Goal: Answer question/provide support: Share knowledge or assist other users

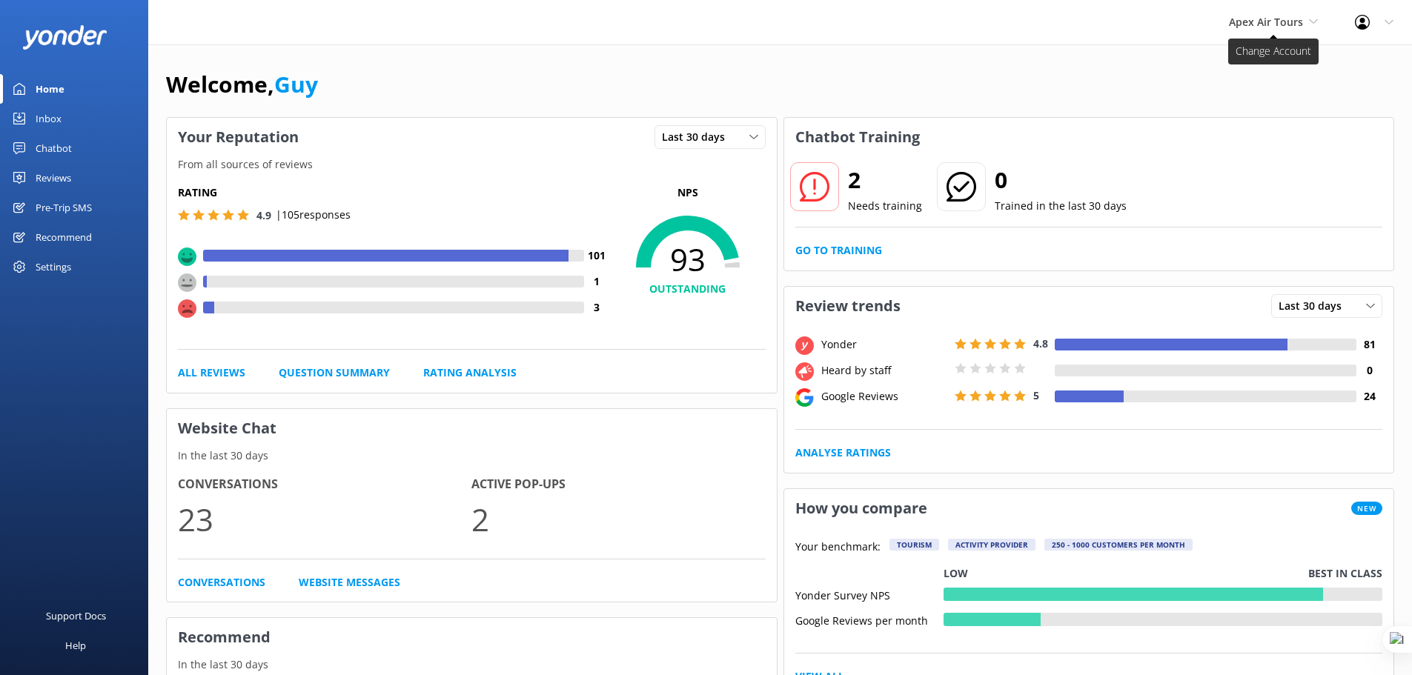
click at [1275, 20] on span "Apex Air Tours" at bounding box center [1266, 22] width 74 height 14
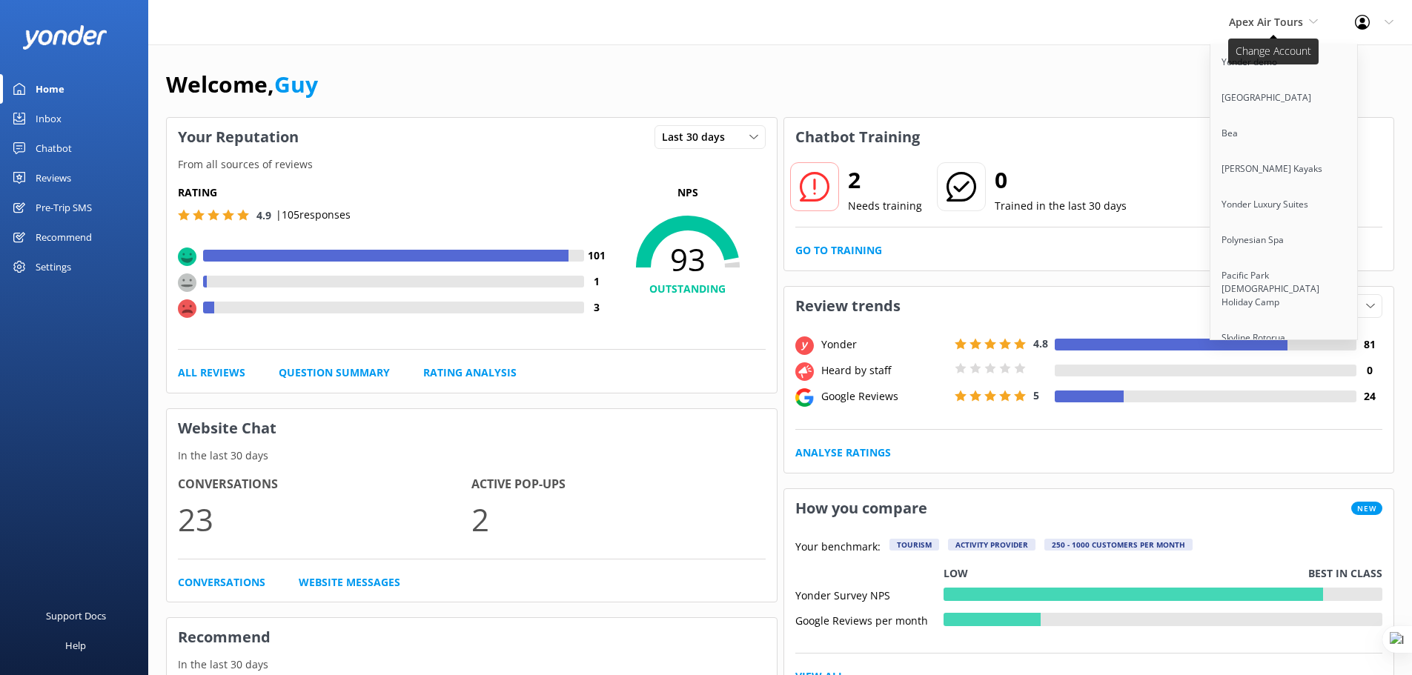
scroll to position [3429, 0]
click at [1255, 281] on link "Cool Tours Inc" at bounding box center [1285, 299] width 148 height 36
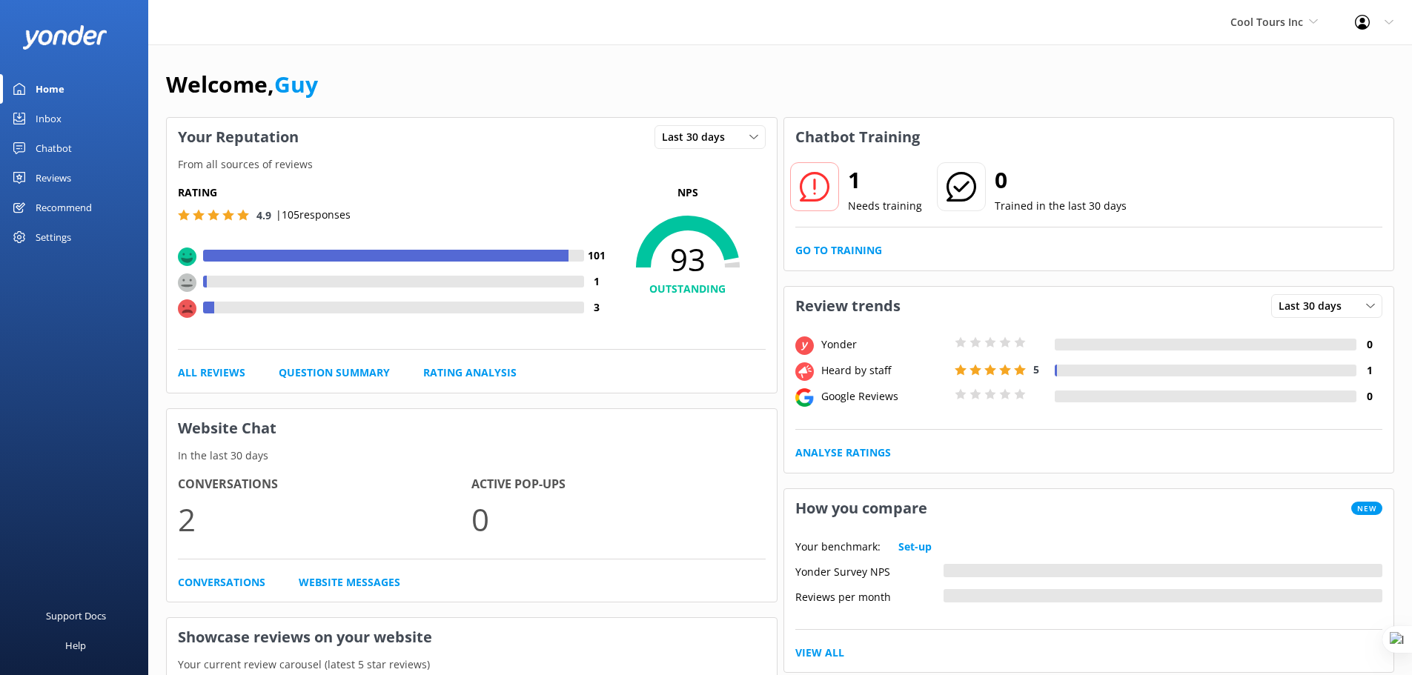
click at [52, 153] on div "Chatbot" at bounding box center [54, 148] width 36 height 30
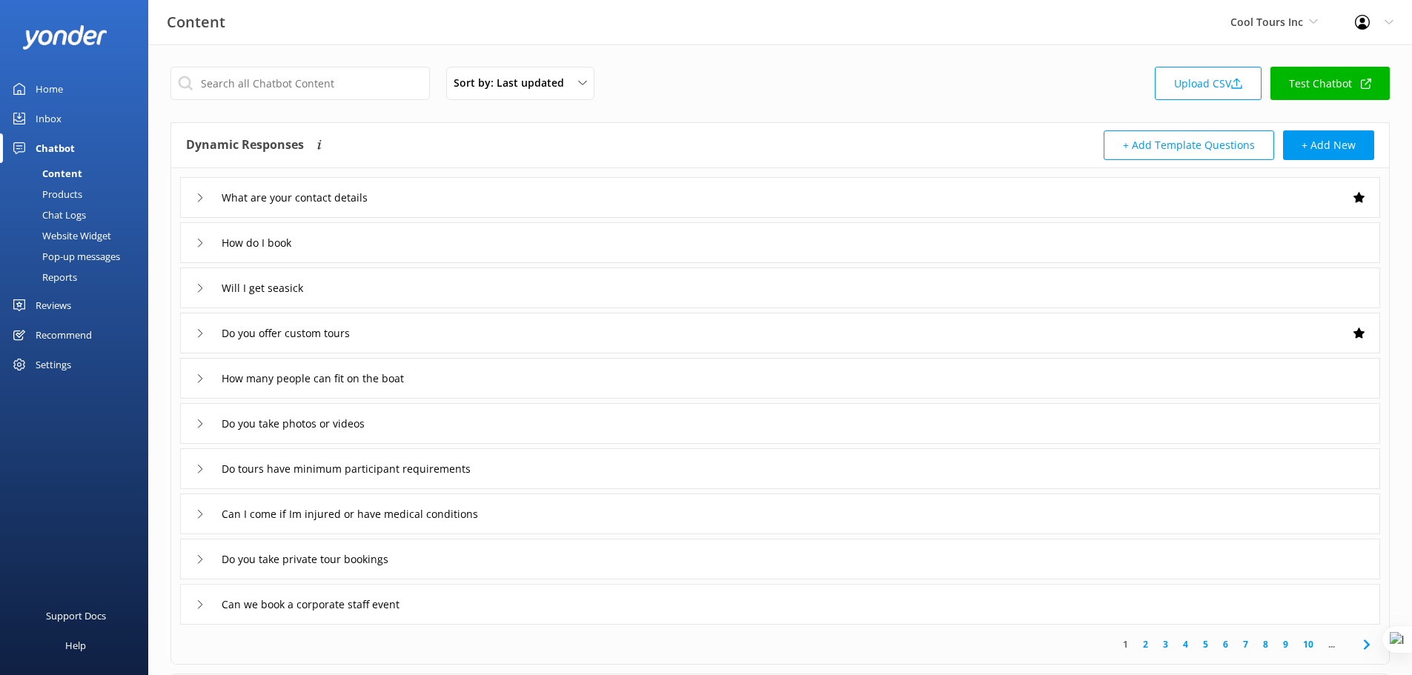
click at [44, 301] on div "Reviews" at bounding box center [54, 306] width 36 height 30
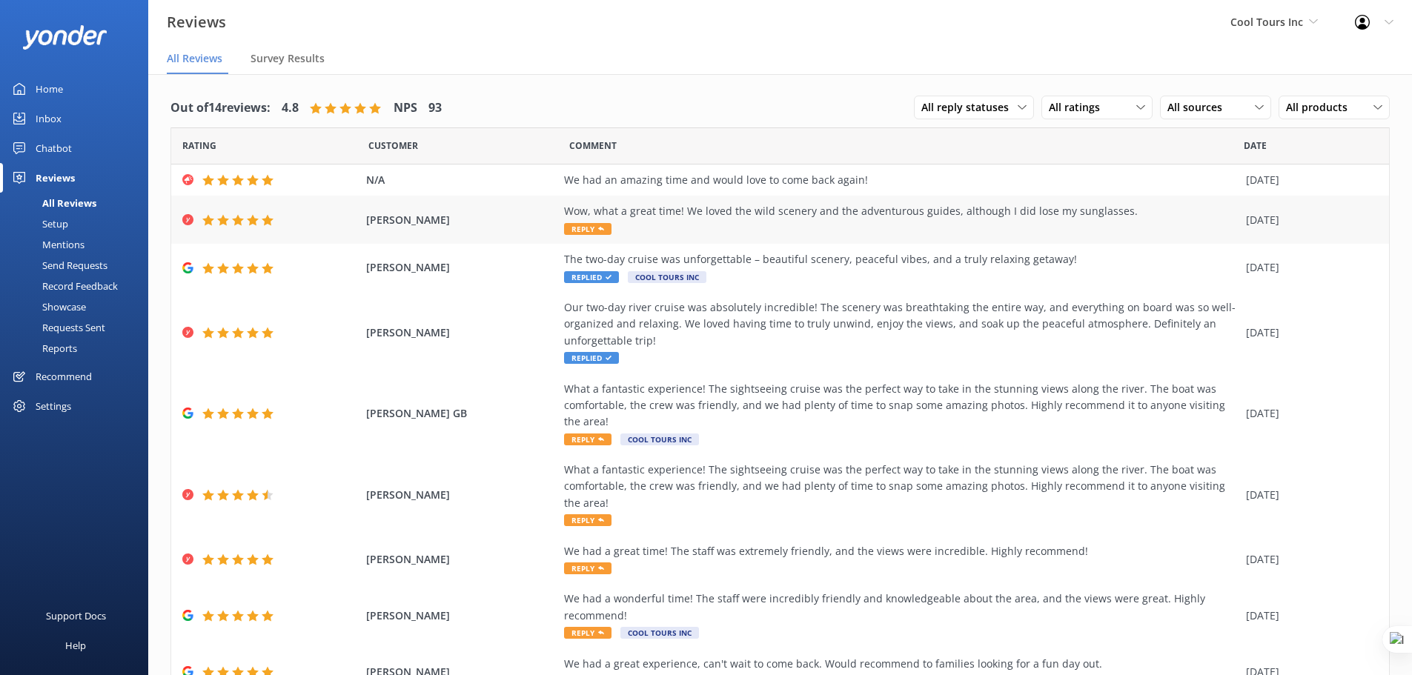
click at [729, 221] on div "Wow, what a great time! We loved the wild scenery and the adventurous guides, a…" at bounding box center [901, 219] width 675 height 33
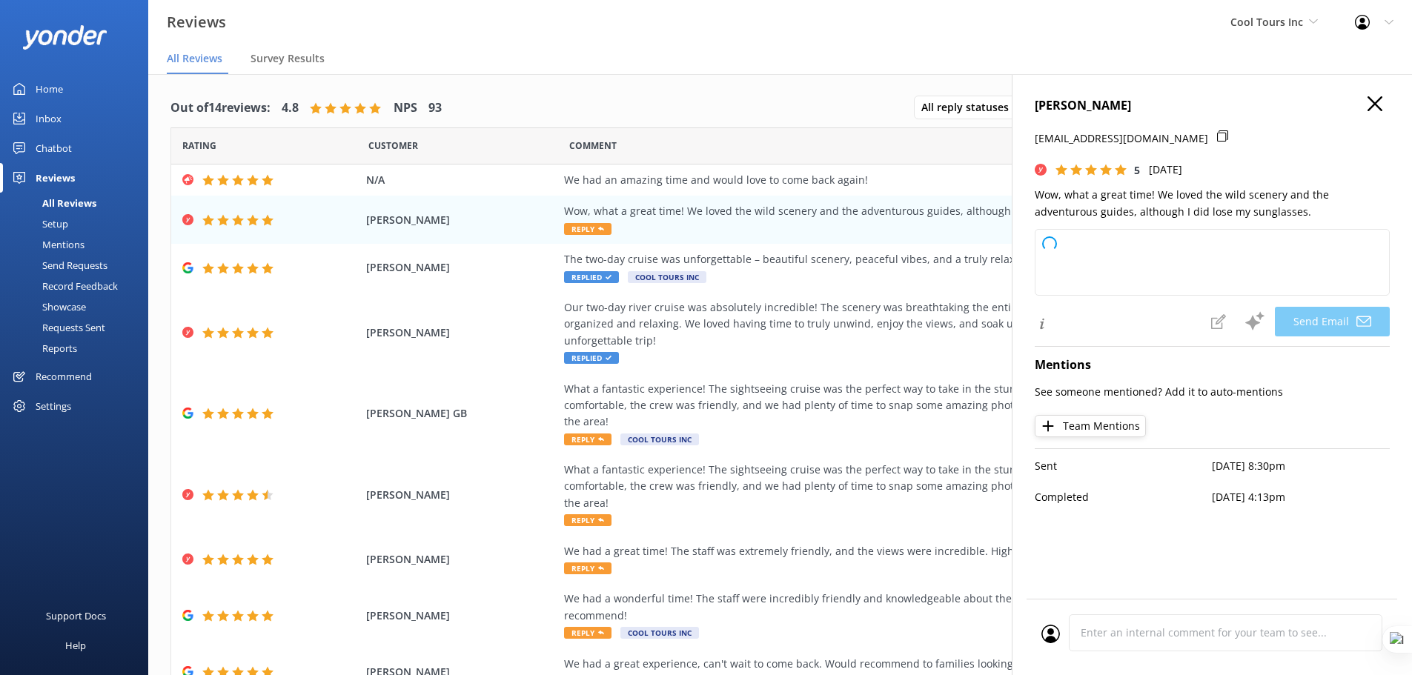
click at [1376, 103] on use "button" at bounding box center [1375, 103] width 15 height 15
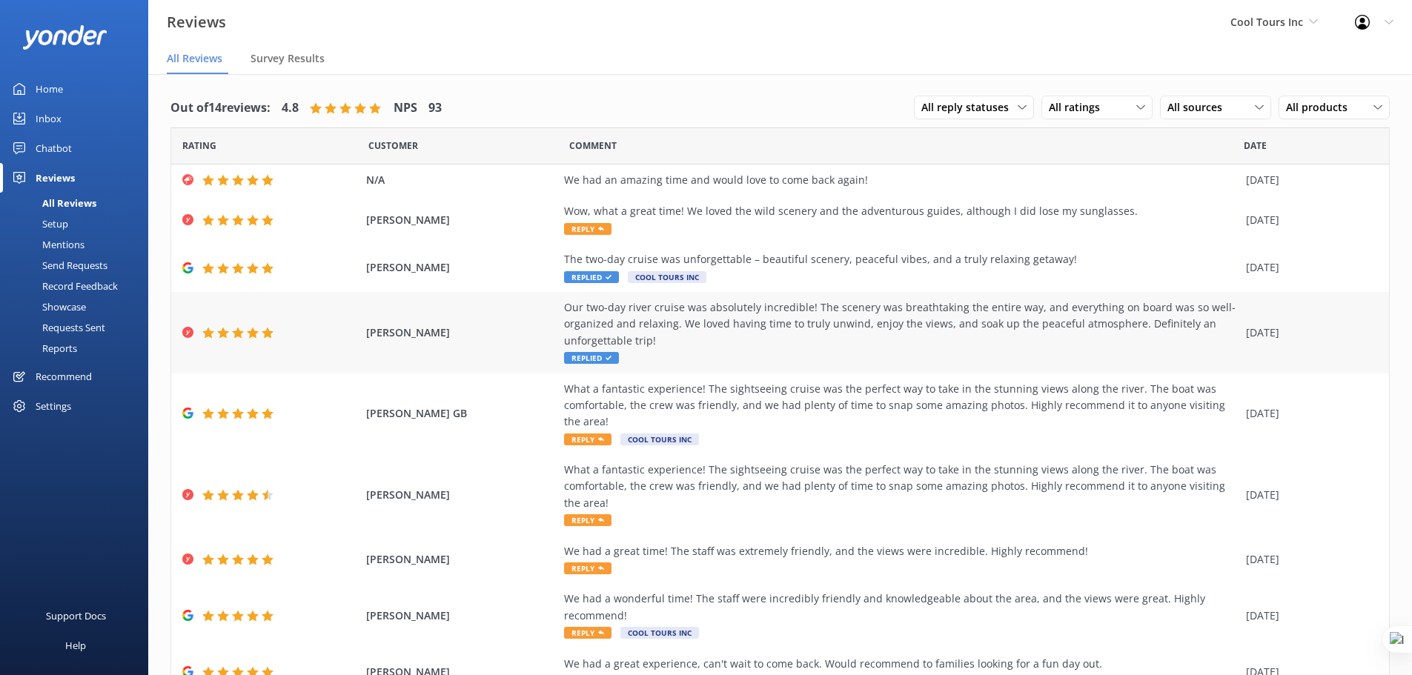
click at [804, 335] on div "Our two-day river cruise was absolutely incredible! The scenery was breathtakin…" at bounding box center [901, 325] width 675 height 50
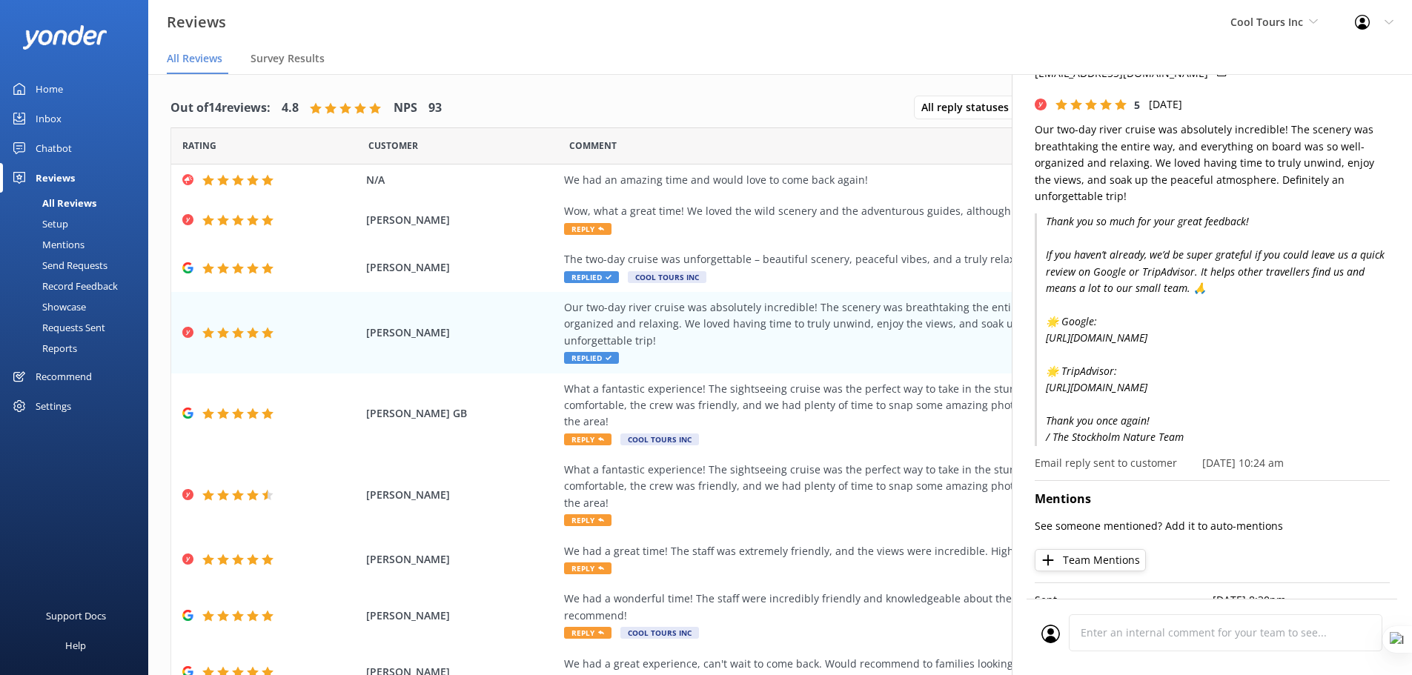
scroll to position [74, 0]
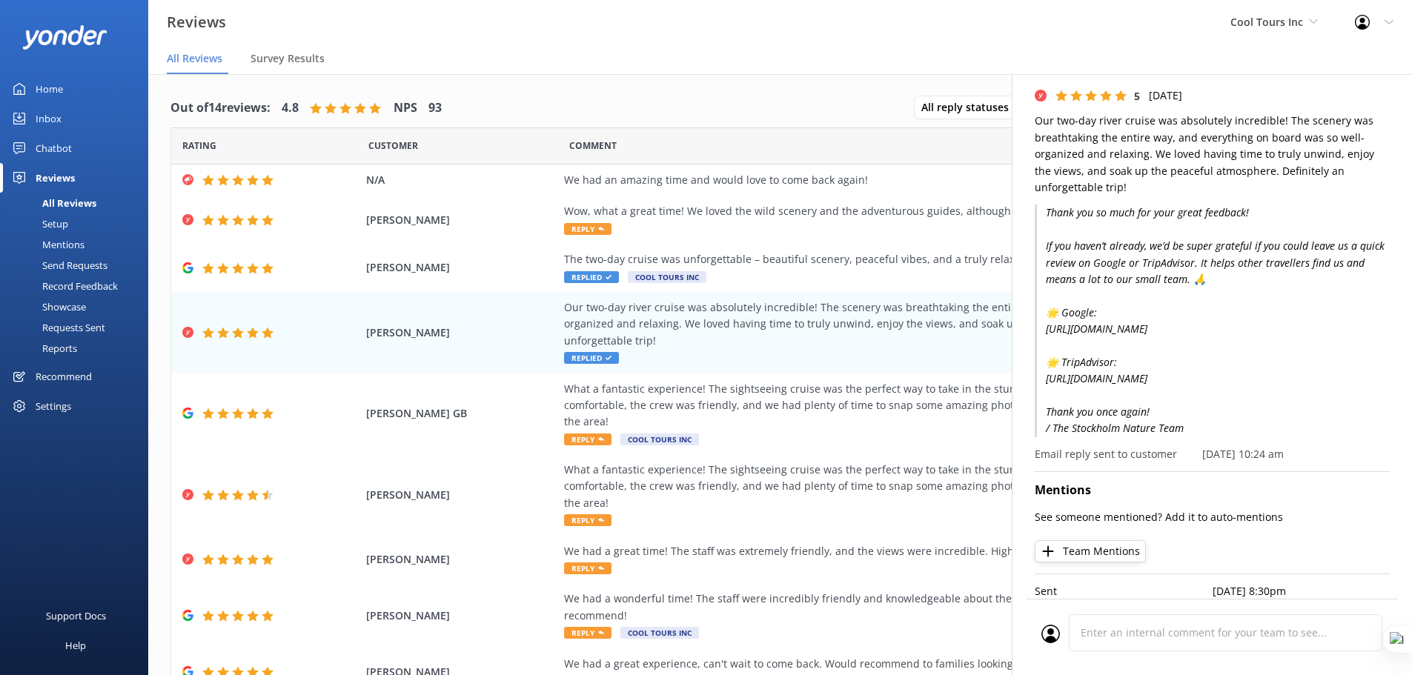
drag, startPoint x: 1047, startPoint y: 285, endPoint x: 1258, endPoint y: 442, distance: 262.9
click at [1258, 437] on p "Thank you so much for your great feedback! If you haven’t already, we’d be supe…" at bounding box center [1212, 321] width 355 height 232
copy p "Thank you so much for your great feedback! If you haven’t already, we’d be supe…"
click at [1180, 274] on p "Thank you so much for your great feedback! If you haven’t already, we’d be supe…" at bounding box center [1212, 321] width 355 height 232
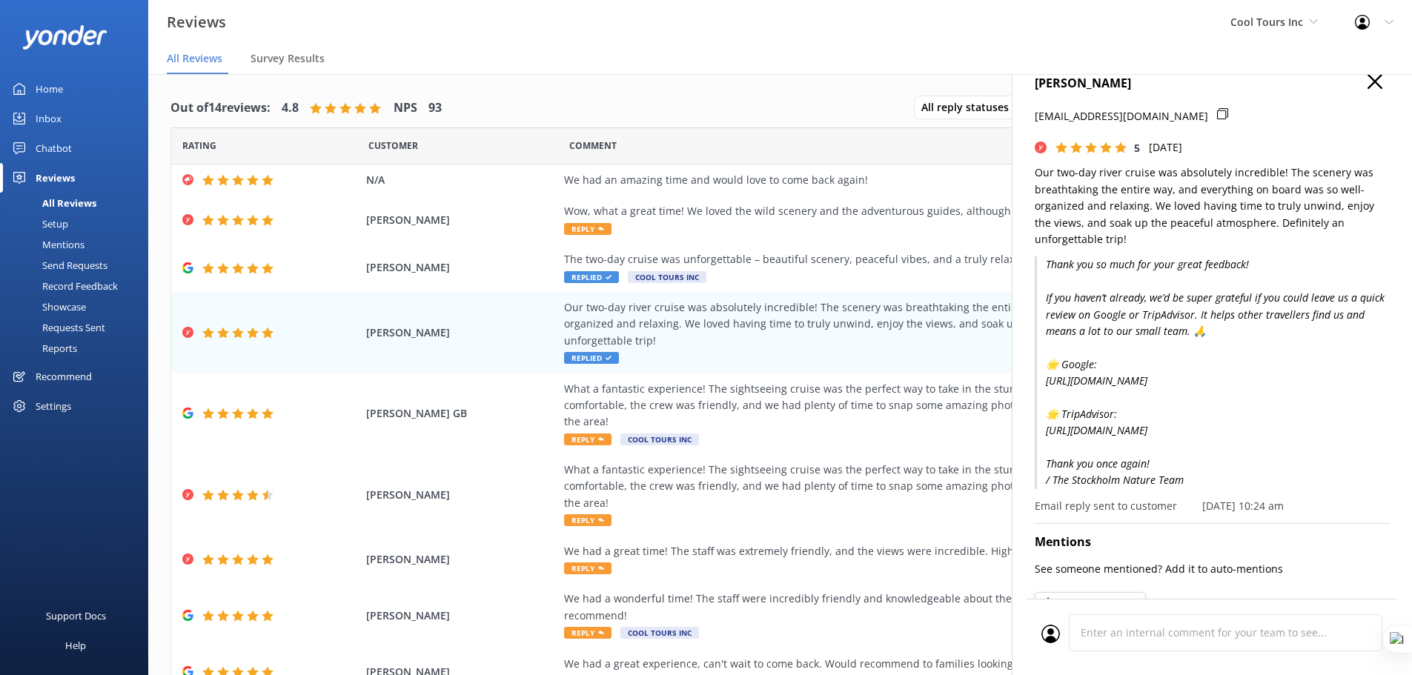
scroll to position [0, 0]
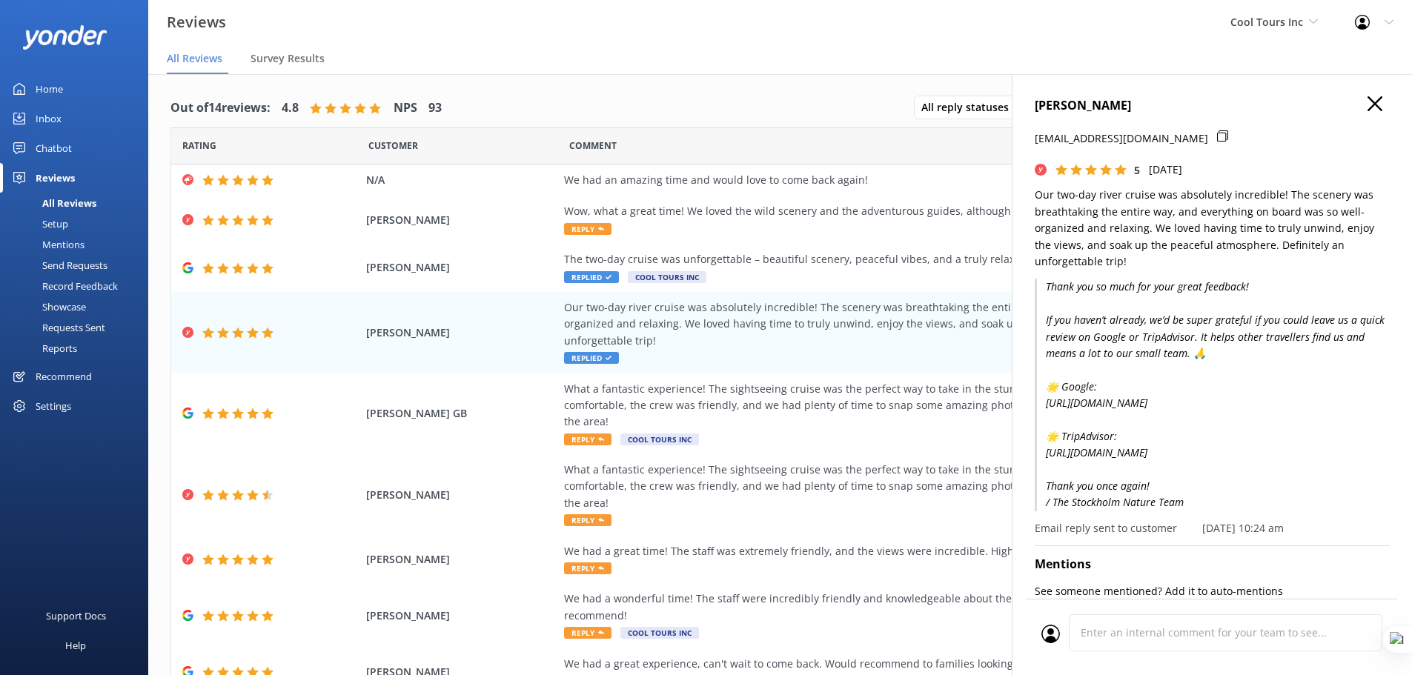
click at [1368, 105] on use "button" at bounding box center [1375, 103] width 15 height 15
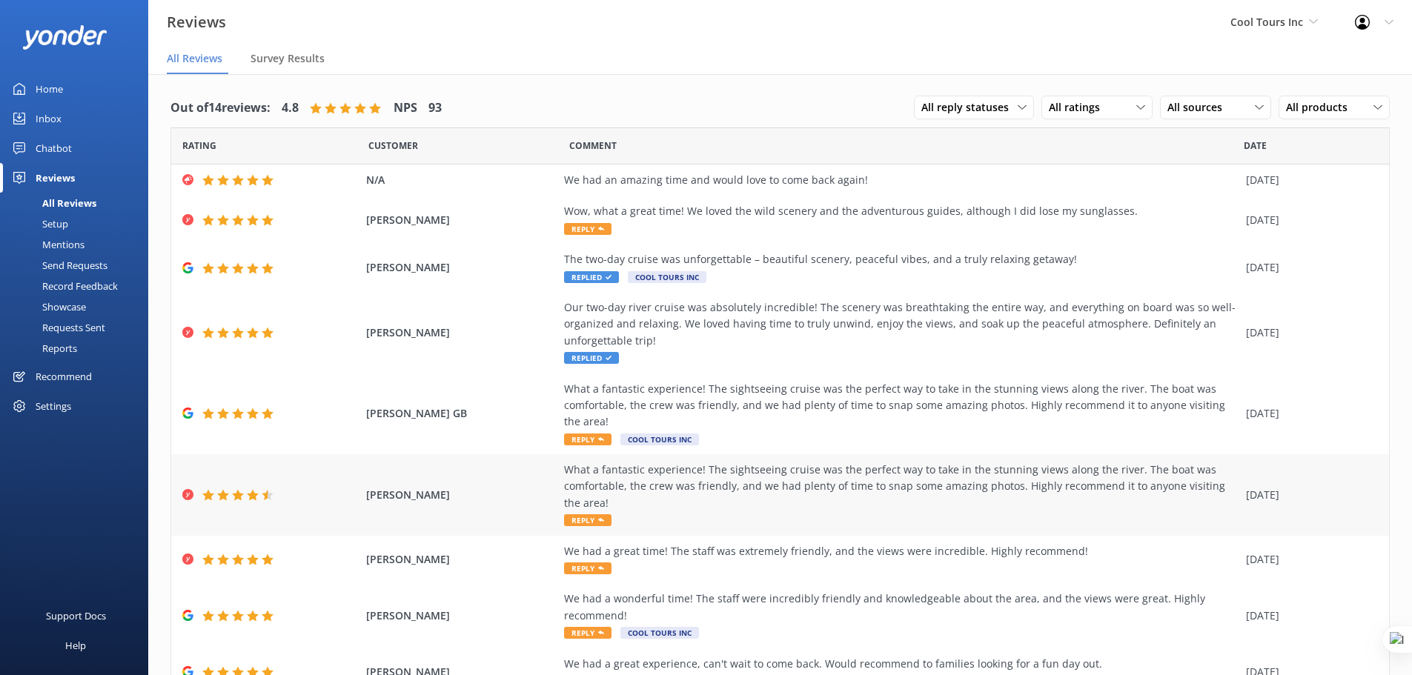
click at [733, 496] on div "What a fantastic experience! The sightseeing cruise was the perfect way to take…" at bounding box center [901, 487] width 675 height 50
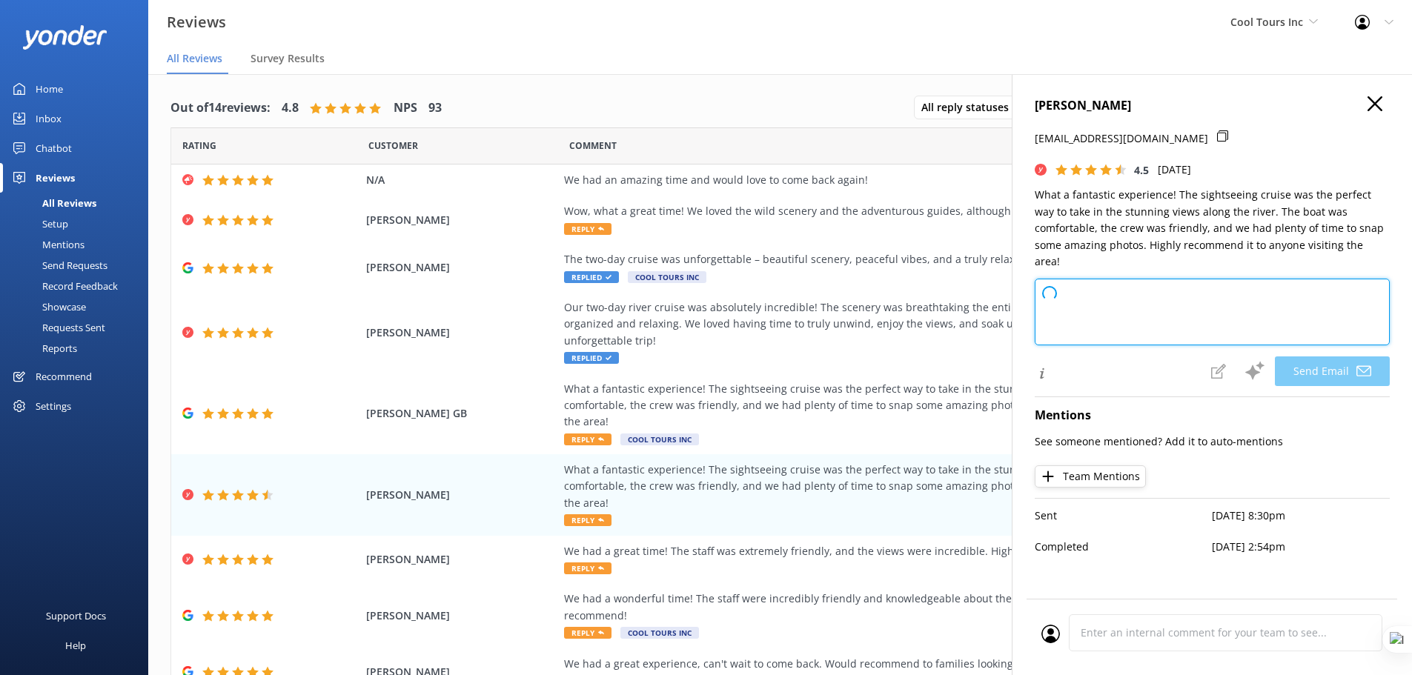
click at [1064, 281] on textarea at bounding box center [1212, 312] width 355 height 67
click at [1111, 291] on textarea at bounding box center [1212, 312] width 355 height 67
paste textarea
click at [1111, 295] on textarea at bounding box center [1212, 312] width 355 height 67
click at [1376, 104] on use "button" at bounding box center [1375, 103] width 15 height 15
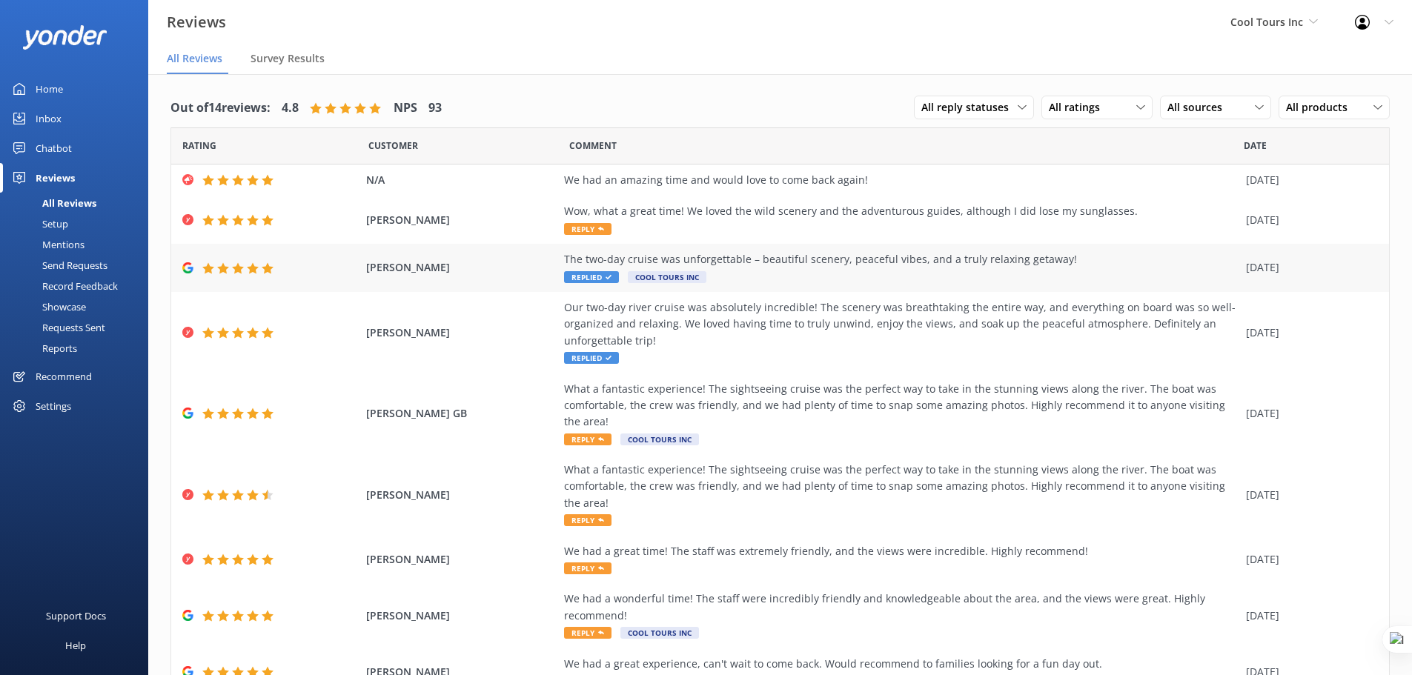
click at [720, 283] on div "The two-day cruise was unforgettable – beautiful scenery, peaceful vibes, and a…" at bounding box center [901, 267] width 675 height 33
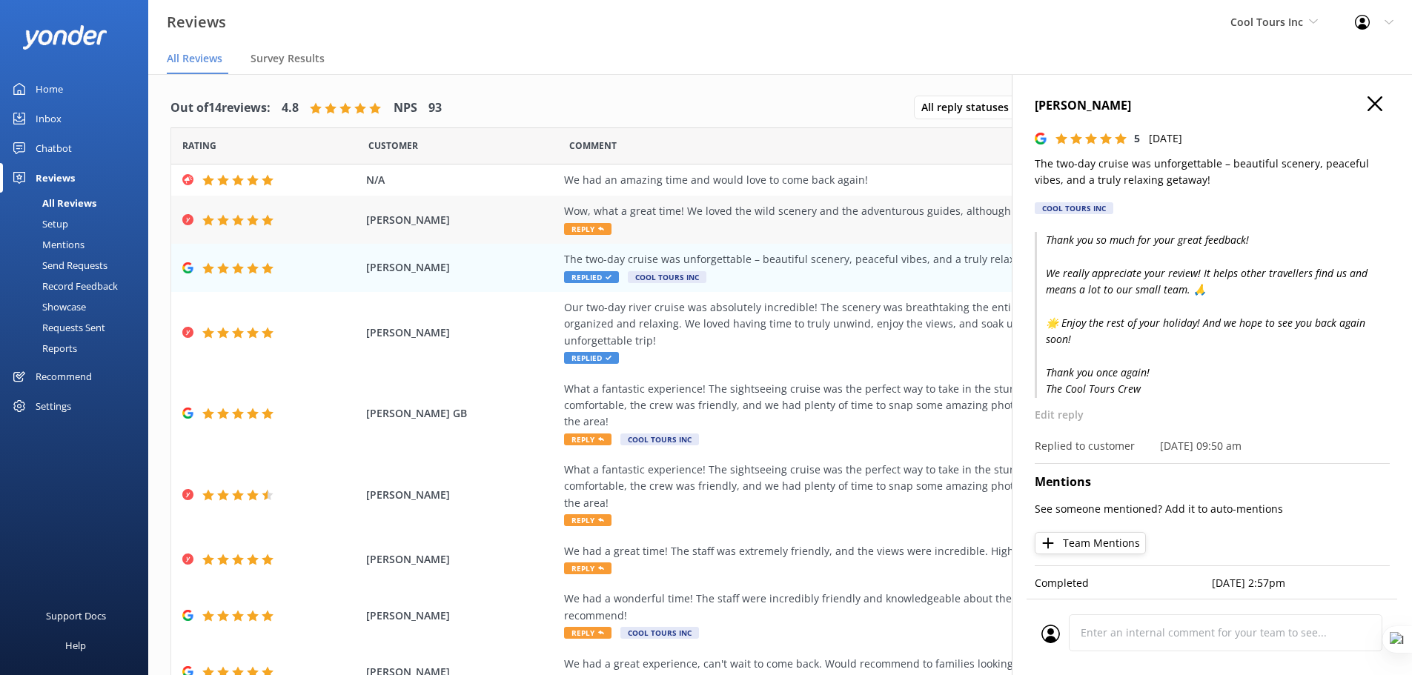
click at [748, 238] on div "Naomi Smith Wow, what a great time! We loved the wild scenery and the adventuro…" at bounding box center [780, 220] width 1218 height 48
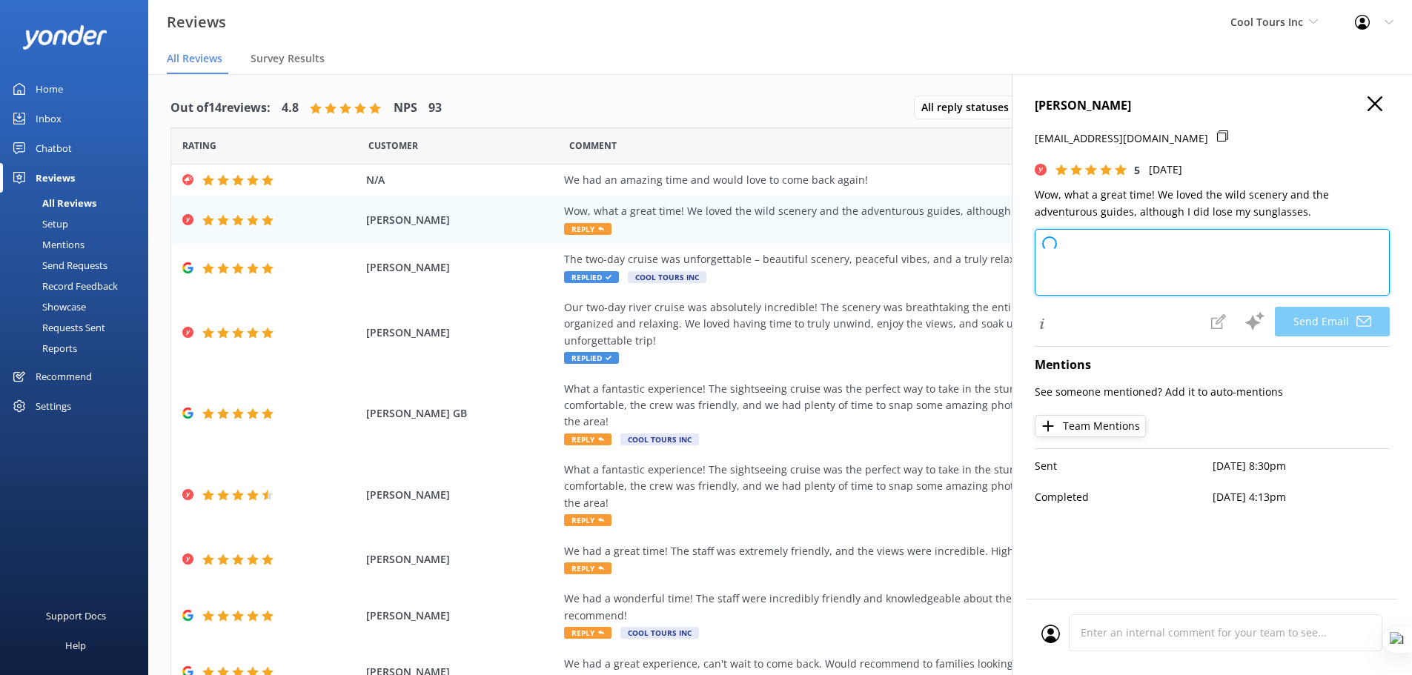
click at [1110, 252] on textarea at bounding box center [1212, 262] width 355 height 67
click at [1389, 95] on div "Naomi Smith natalie+1@yonderhq.com 5 Fri, 1st Aug 2025 Wow, what a great time! …" at bounding box center [1212, 411] width 400 height 675
click at [1377, 104] on icon "button" at bounding box center [1375, 103] width 15 height 15
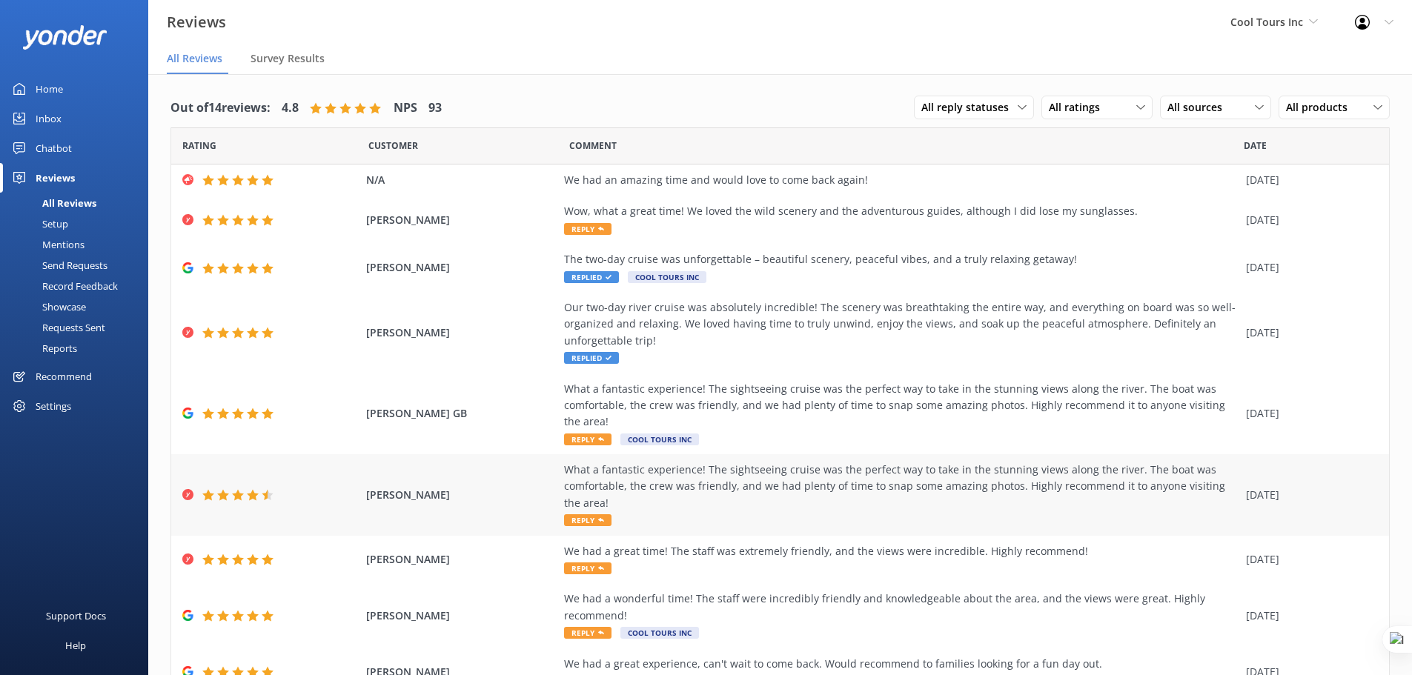
click at [807, 507] on div "What a fantastic experience! The sightseeing cruise was the perfect way to take…" at bounding box center [901, 487] width 675 height 50
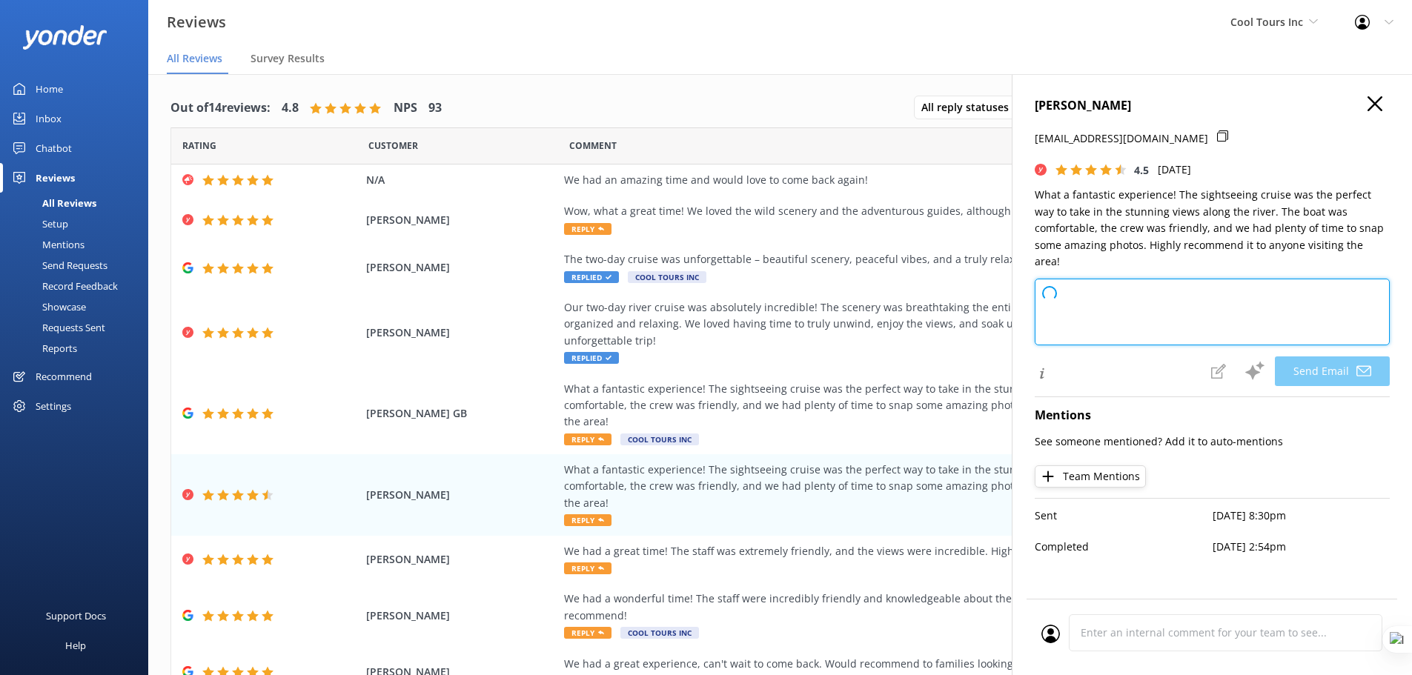
click at [1073, 282] on textarea at bounding box center [1212, 312] width 355 height 67
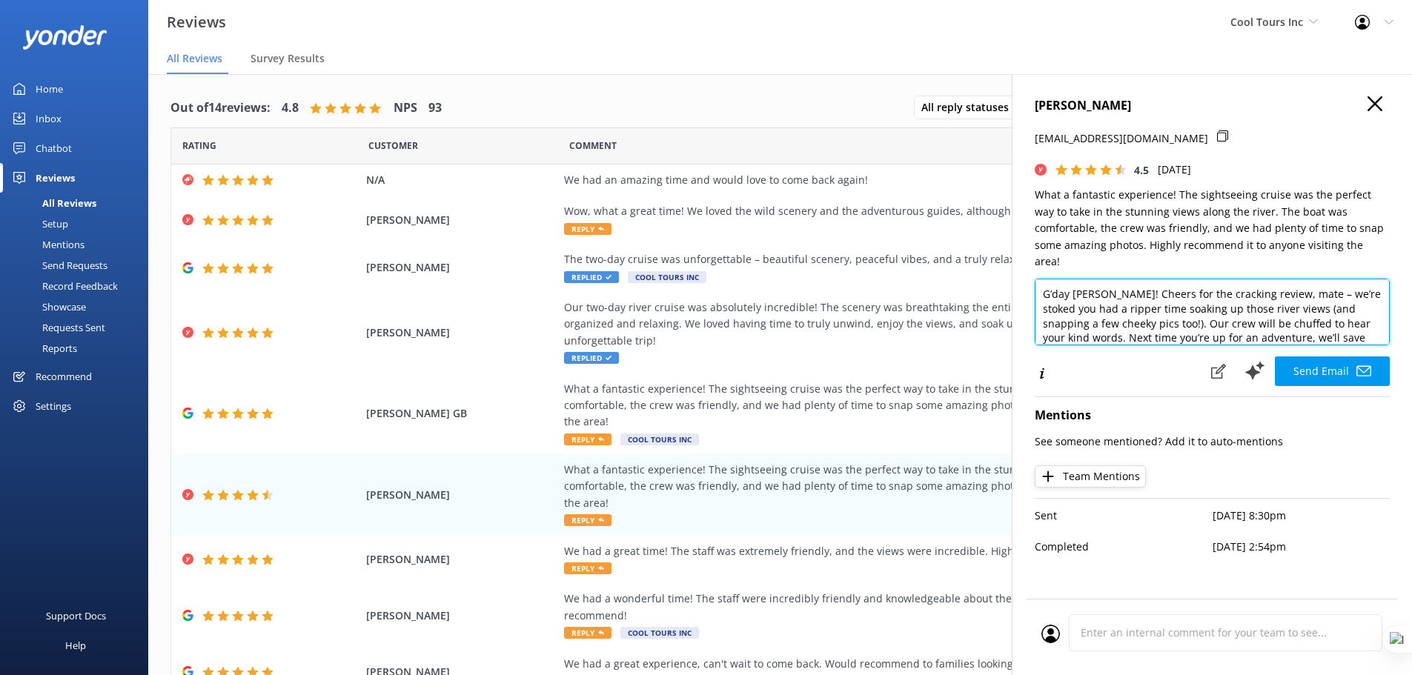
click at [1200, 314] on textarea "G’day Simon! Cheers for the cracking review, mate – we’re stoked you had a ripp…" at bounding box center [1212, 312] width 355 height 67
paste textarea "Thank you so much for your great feedback! If you haven’t already, we’d be supe…"
click at [1254, 279] on textarea "Thank you so much for your great feedback! If you haven’t already, we’d be supe…" at bounding box center [1212, 312] width 355 height 67
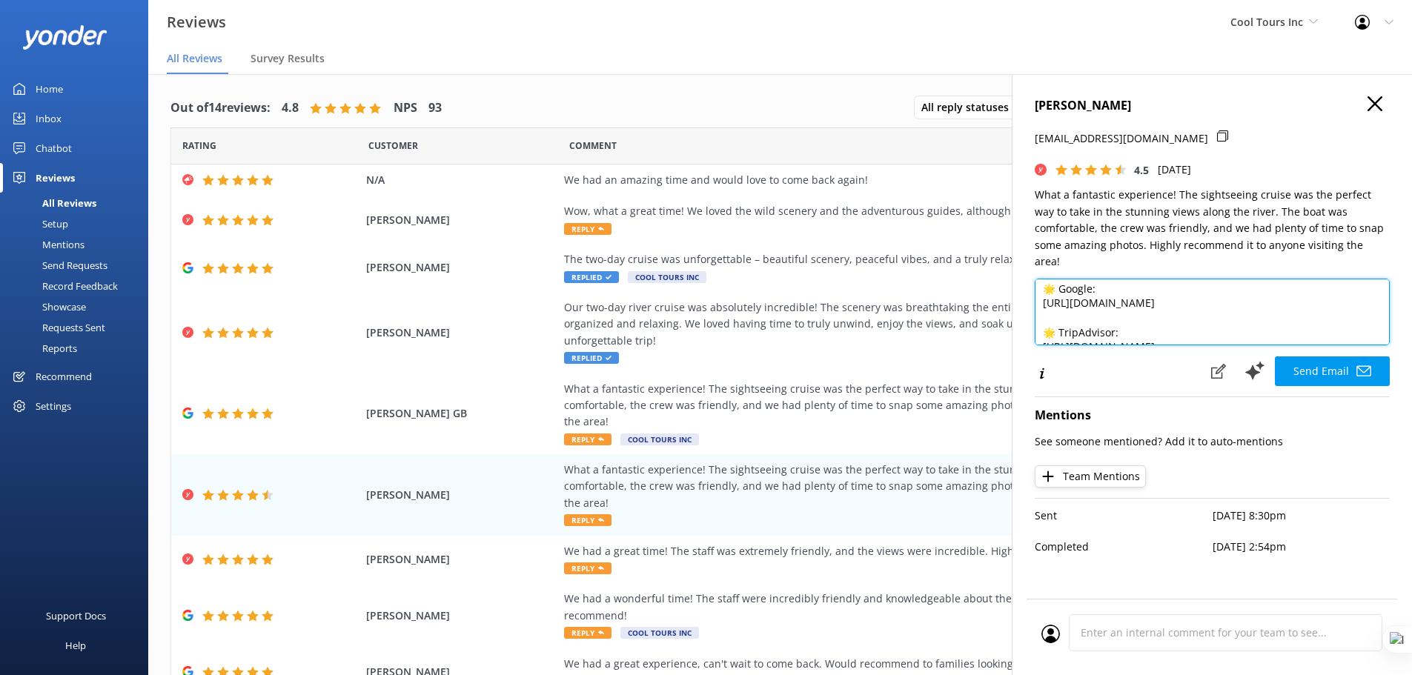
scroll to position [74, 0]
drag, startPoint x: 1242, startPoint y: 311, endPoint x: 1044, endPoint y: 306, distance: 198.0
click at [1044, 306] on textarea "Thank you so much for your great feedback! If you haven’t already, we’d be supe…" at bounding box center [1212, 312] width 355 height 67
paste textarea "https://g.page/r/CV7_nvAXuQ6dEBM/review"
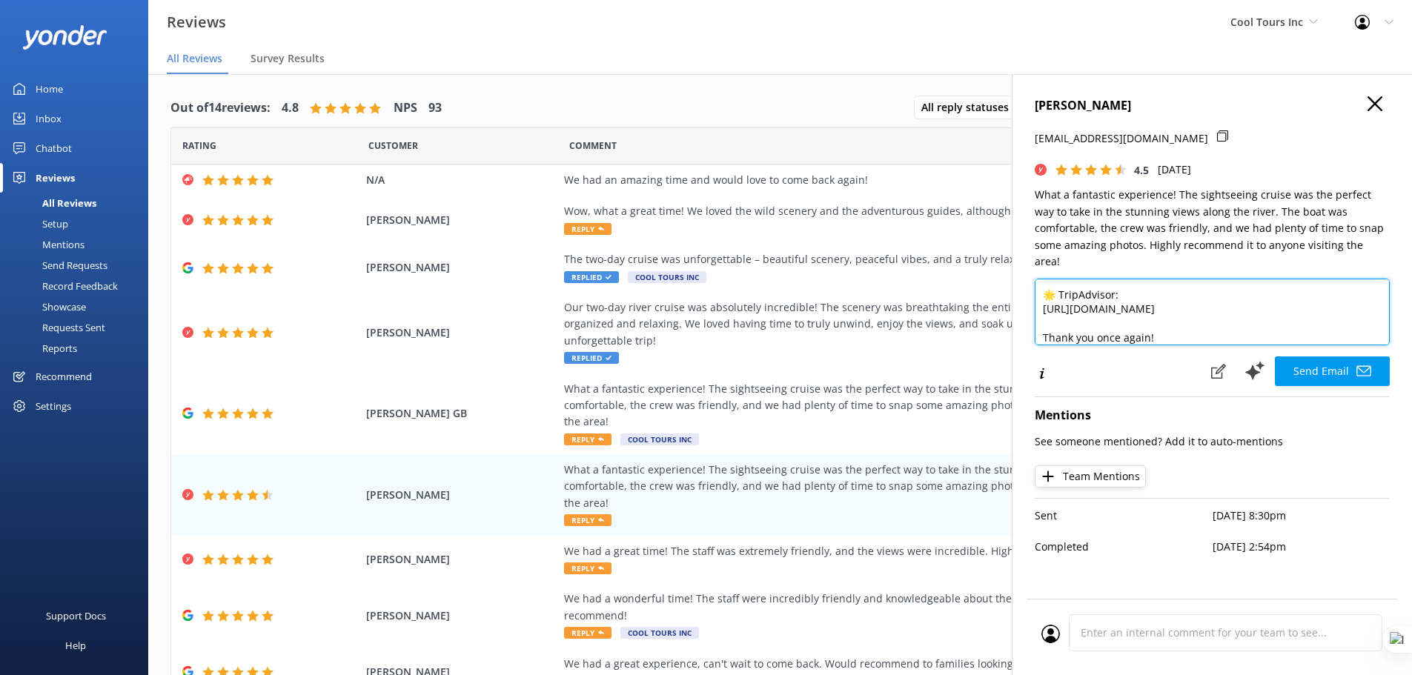
drag, startPoint x: 1211, startPoint y: 317, endPoint x: 1083, endPoint y: 302, distance: 128.5
click at [1083, 302] on textarea "Thank you so much for your great feedback! If you haven’t already, we’d be supe…" at bounding box center [1212, 312] width 355 height 67
click at [1082, 294] on textarea "Thank you so much for your great feedback! If you haven’t already, we’d be supe…" at bounding box center [1212, 312] width 355 height 67
drag, startPoint x: 1260, startPoint y: 305, endPoint x: 1042, endPoint y: 282, distance: 219.2
click at [1042, 282] on textarea "Thank you so much for your great feedback! If you haven’t already, we’d be supe…" at bounding box center [1212, 312] width 355 height 67
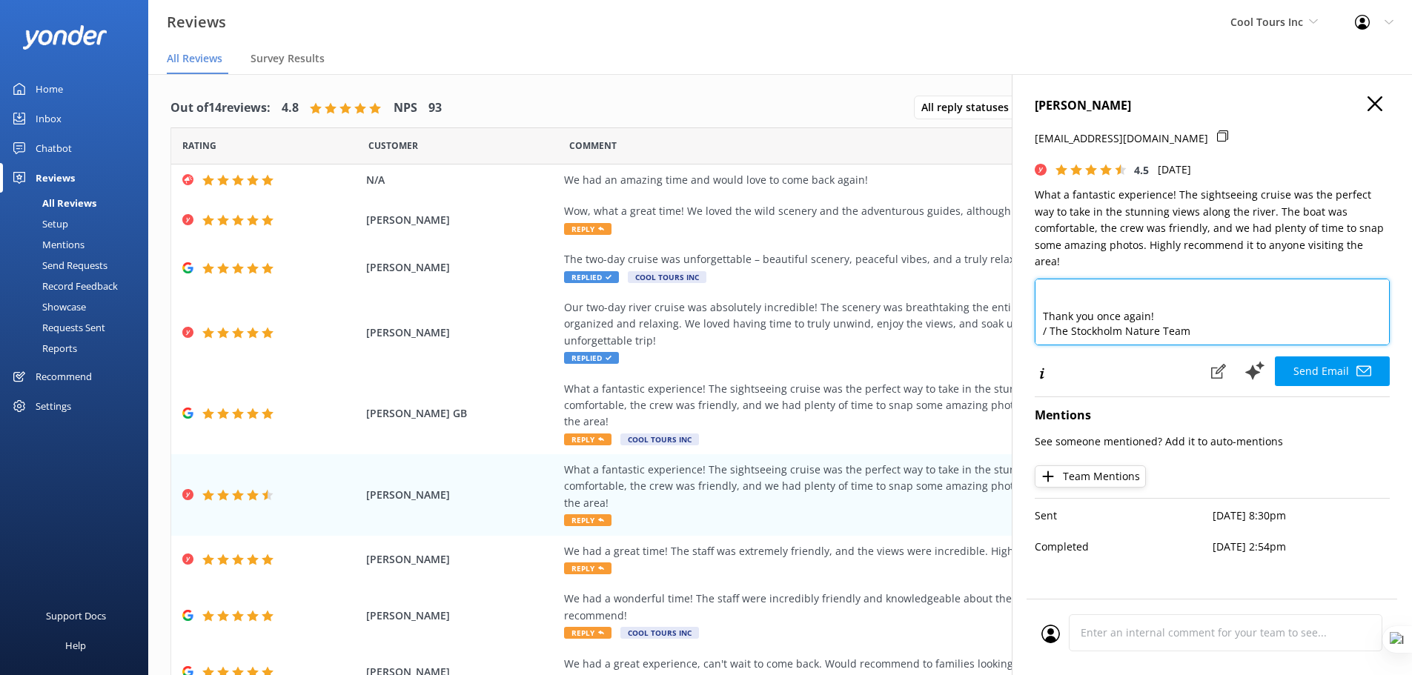
scroll to position [124, 0]
drag, startPoint x: 1199, startPoint y: 313, endPoint x: 1033, endPoint y: 318, distance: 165.4
click at [1033, 318] on div "Simon Garrick guy+3@yonderhq.com 4.5 Thu, 31st Jul 2025 What a fantastic experi…" at bounding box center [1212, 411] width 400 height 675
type textarea "Thank you so much for your great feedback! If you haven’t already, we’d be supe…"
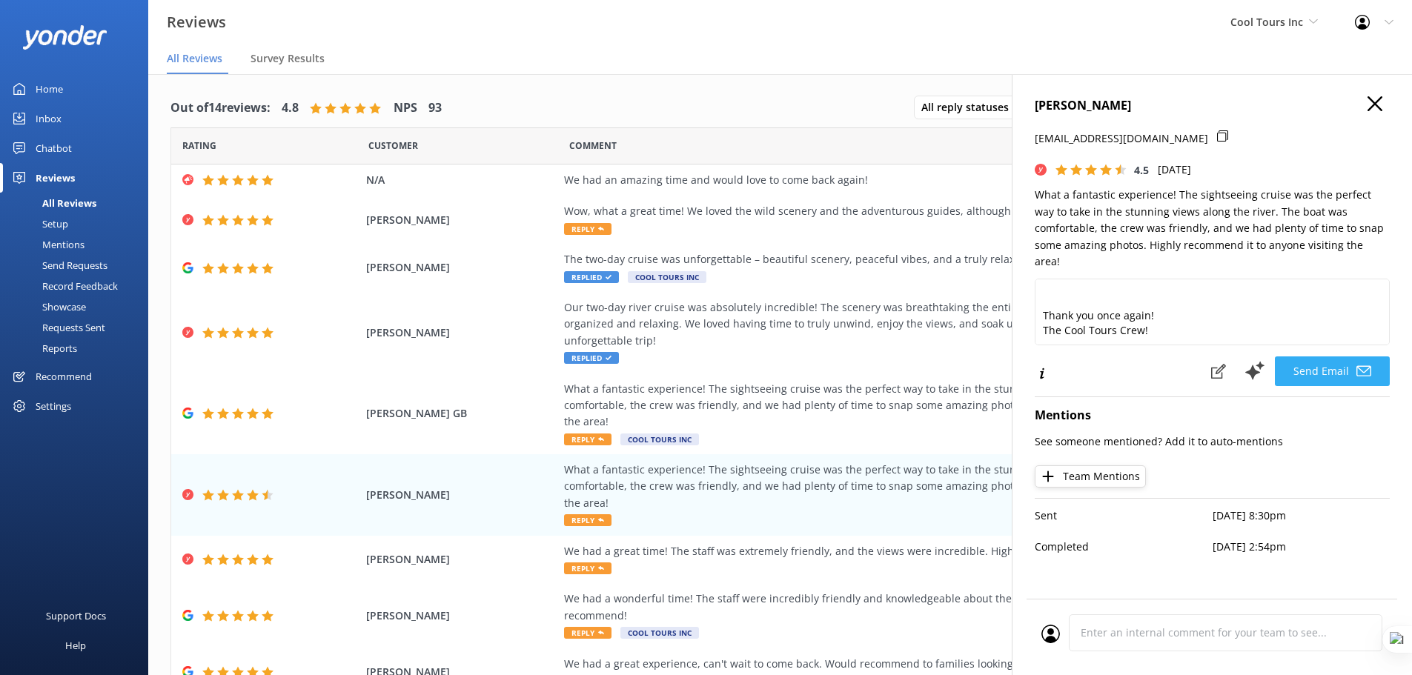
click at [1321, 357] on button "Send Email" at bounding box center [1332, 372] width 115 height 30
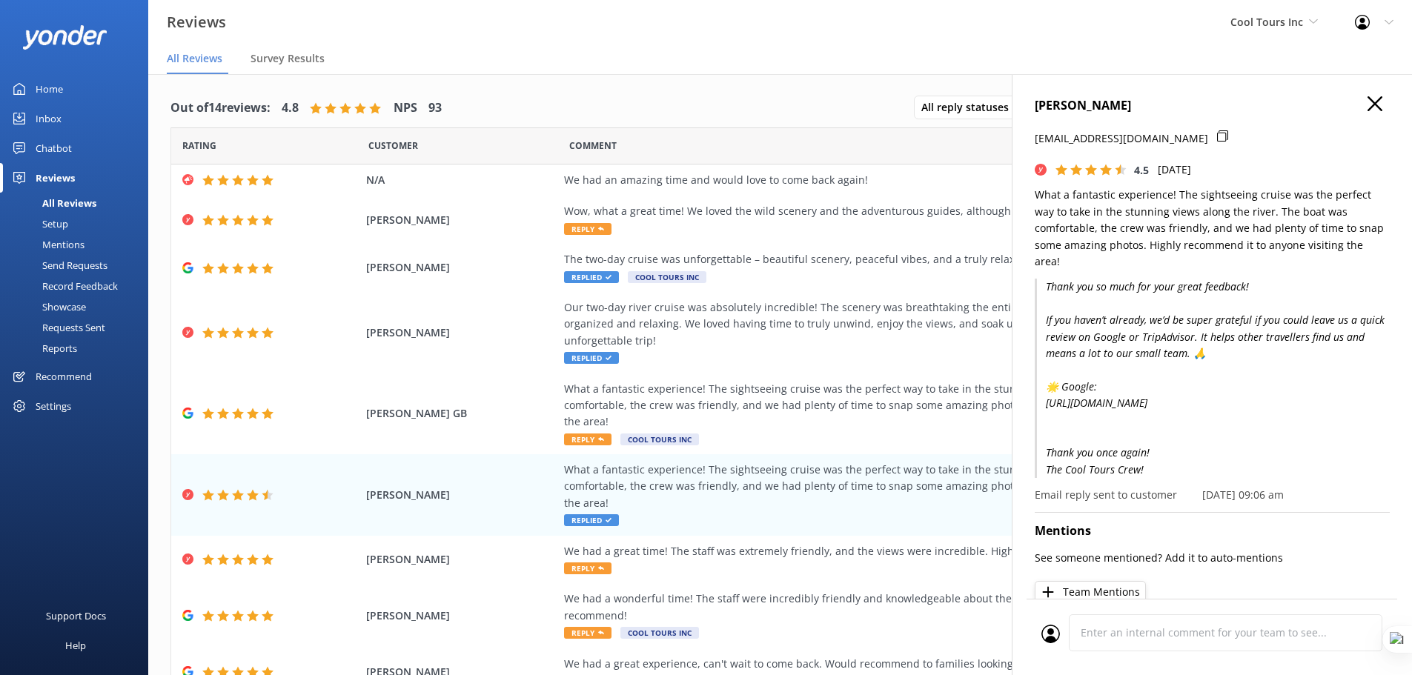
click at [1368, 109] on icon "button" at bounding box center [1375, 103] width 15 height 15
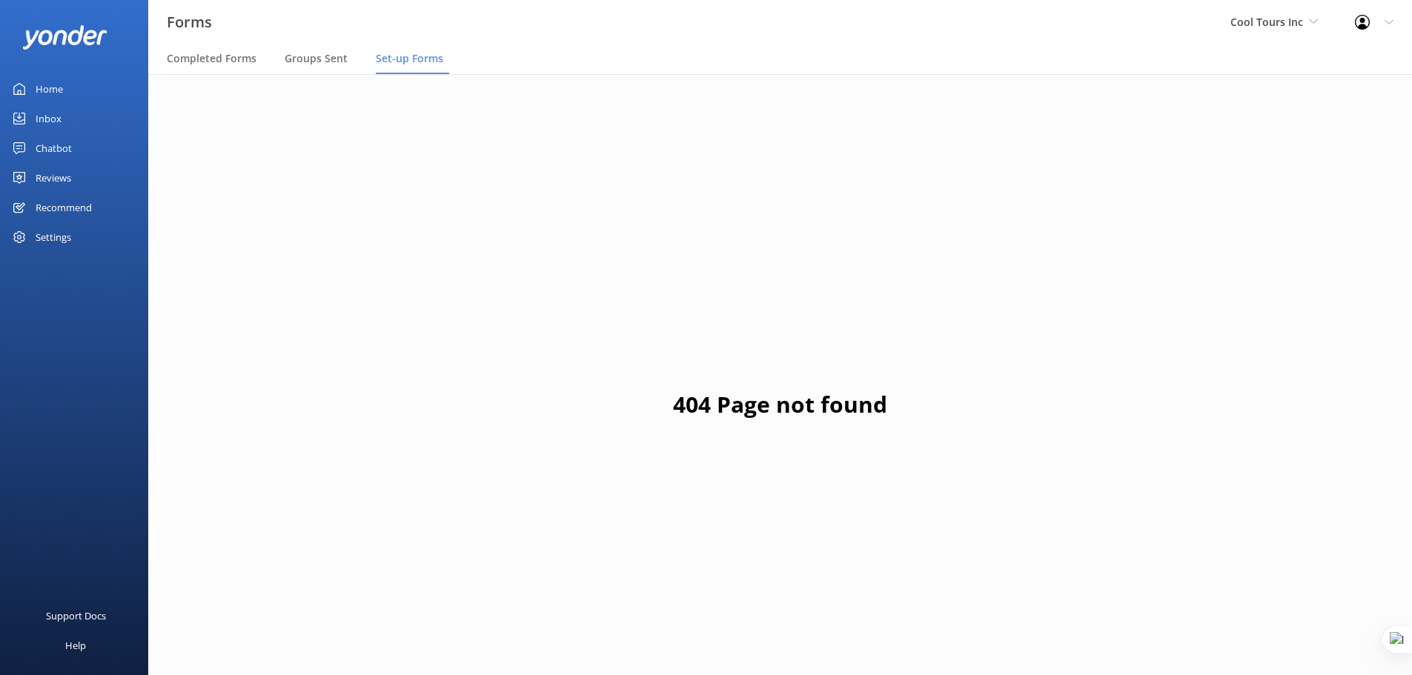
click at [60, 88] on div "Home" at bounding box center [49, 89] width 27 height 30
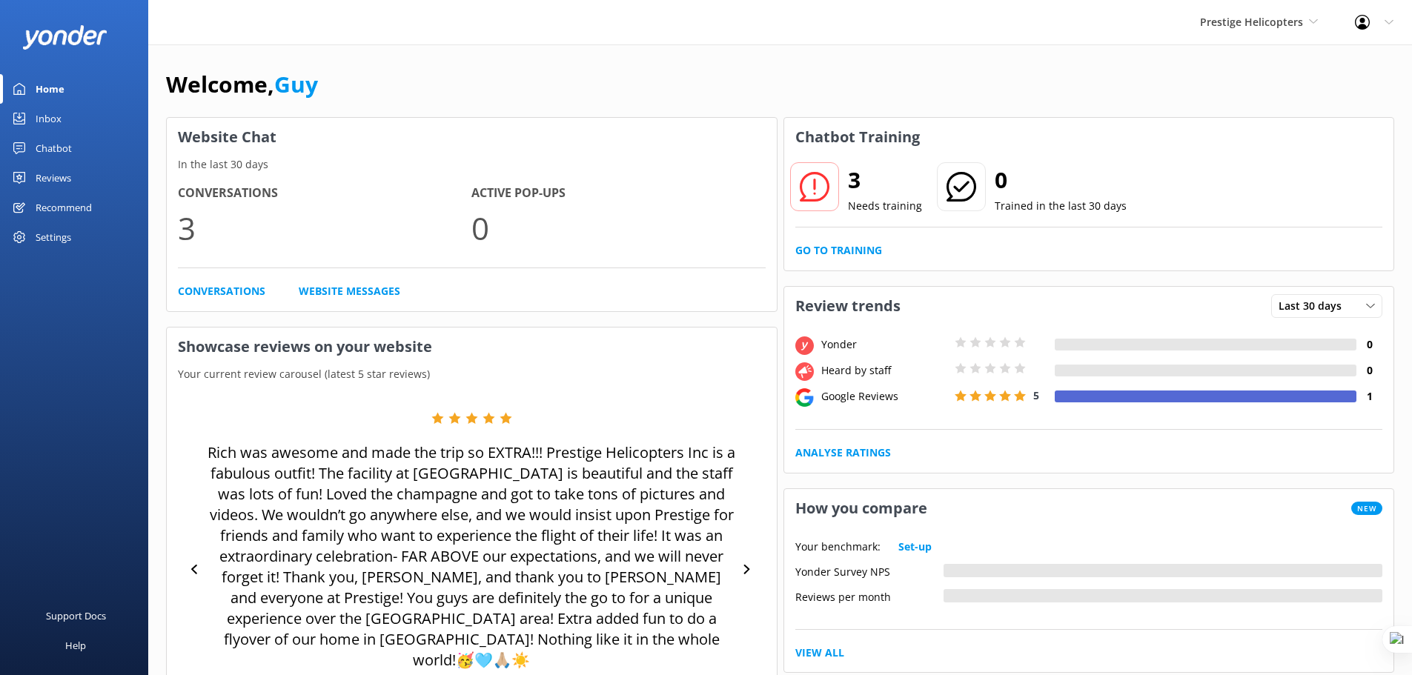
click at [60, 231] on div "Settings" at bounding box center [54, 237] width 36 height 30
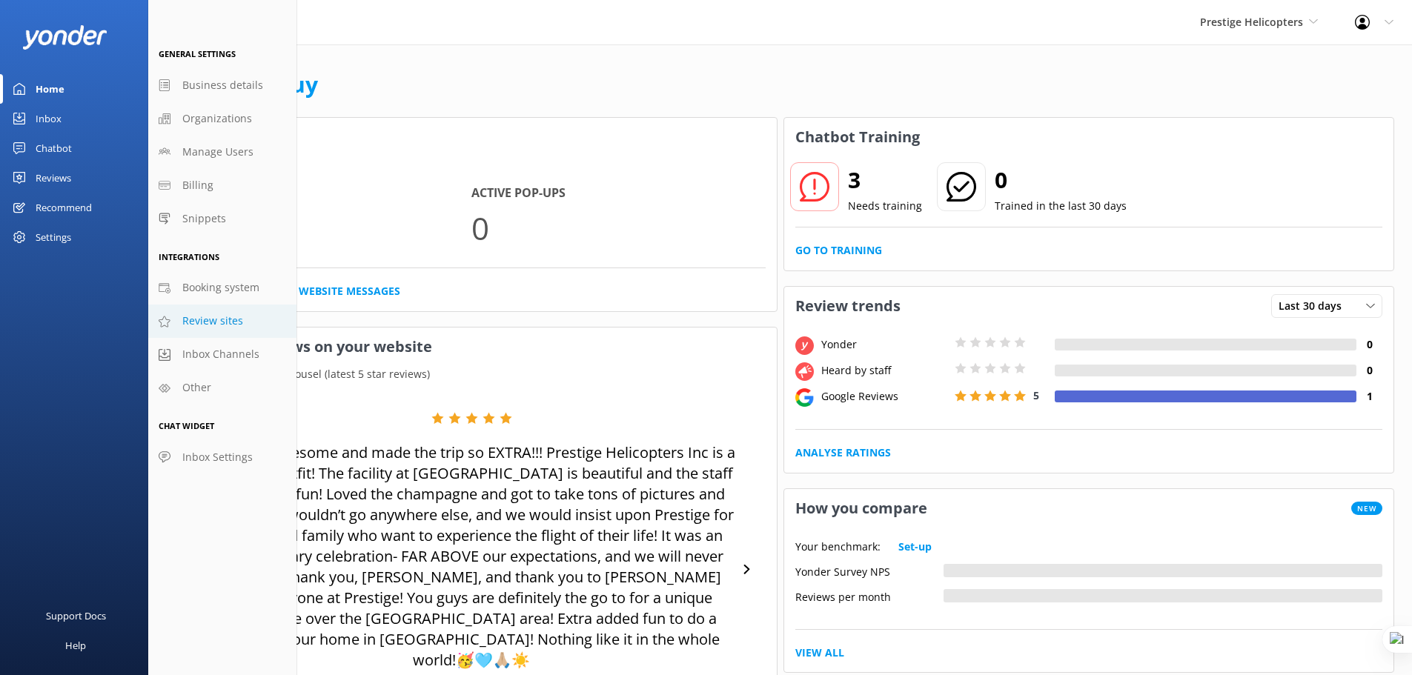
click at [211, 325] on span "Review sites" at bounding box center [212, 321] width 61 height 16
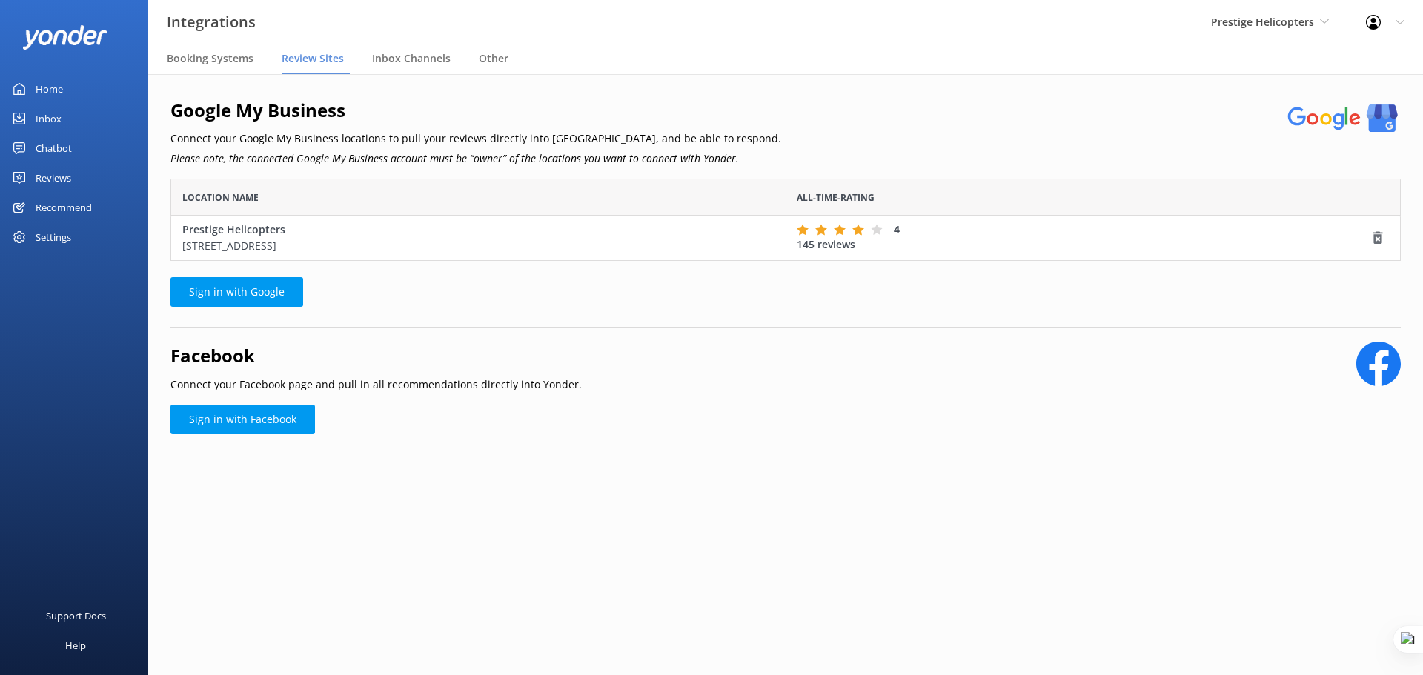
scroll to position [71, 1220]
click at [70, 244] on div "Settings" at bounding box center [54, 237] width 36 height 30
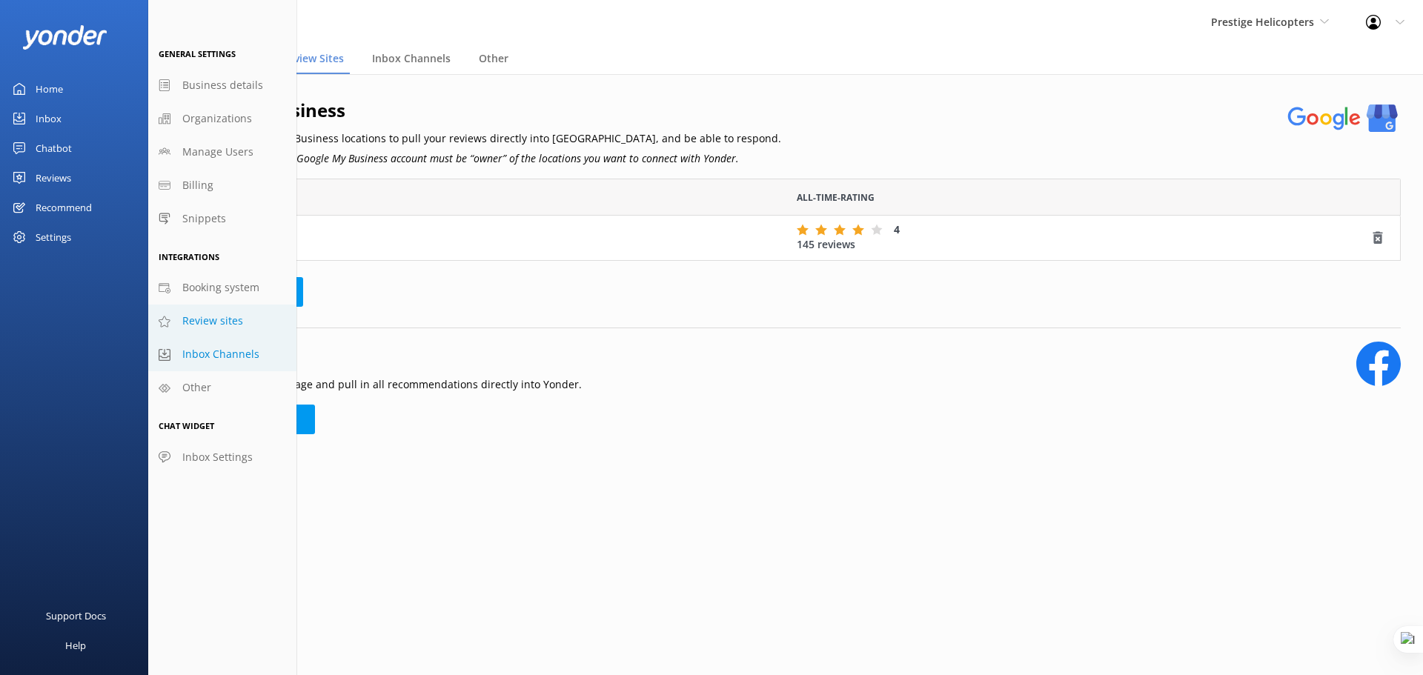
click at [242, 349] on span "Inbox Channels" at bounding box center [220, 354] width 77 height 16
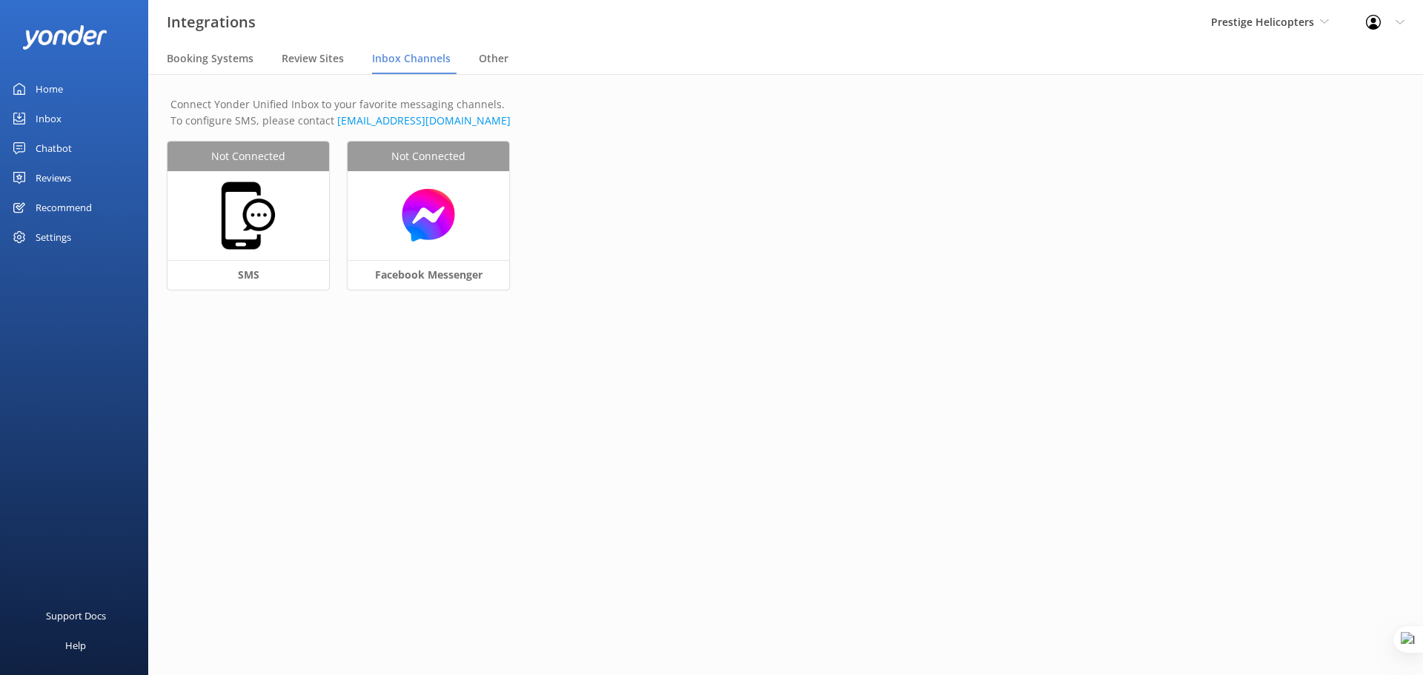
click at [64, 182] on div "Reviews" at bounding box center [54, 178] width 36 height 30
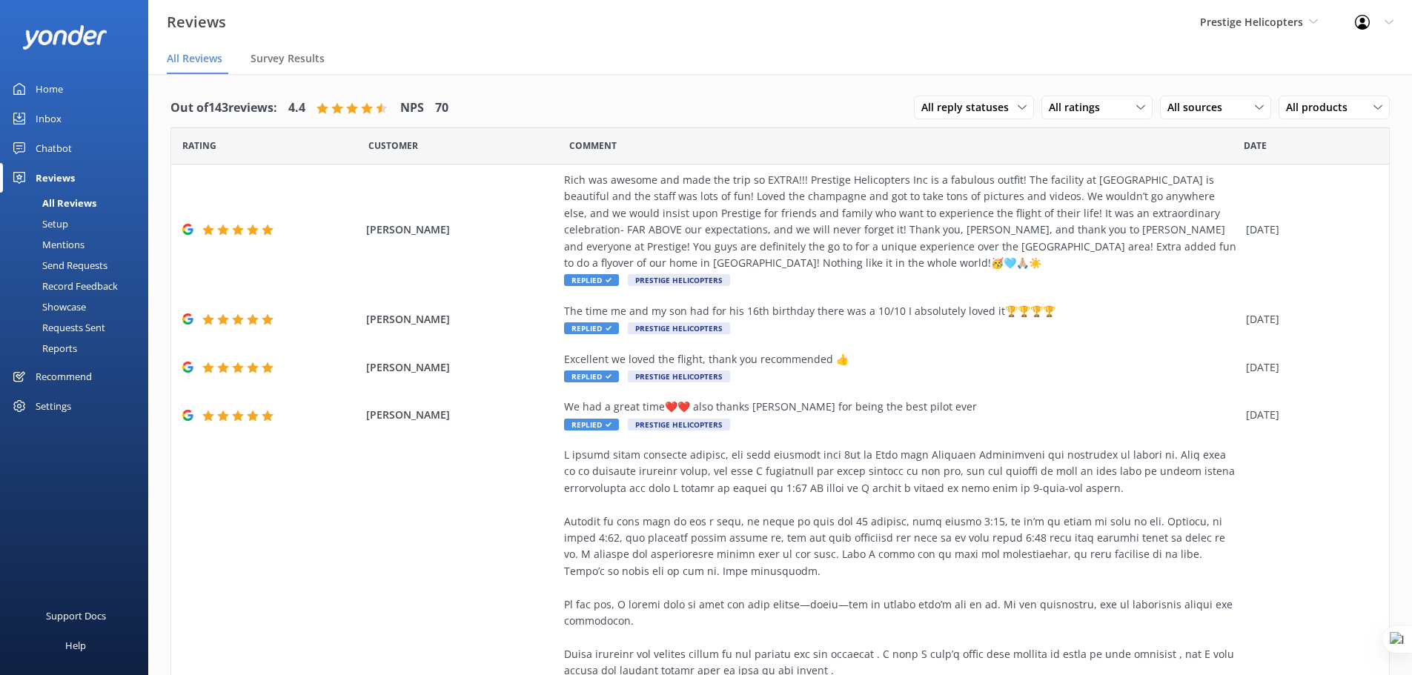
click at [68, 403] on div "Settings" at bounding box center [54, 406] width 36 height 30
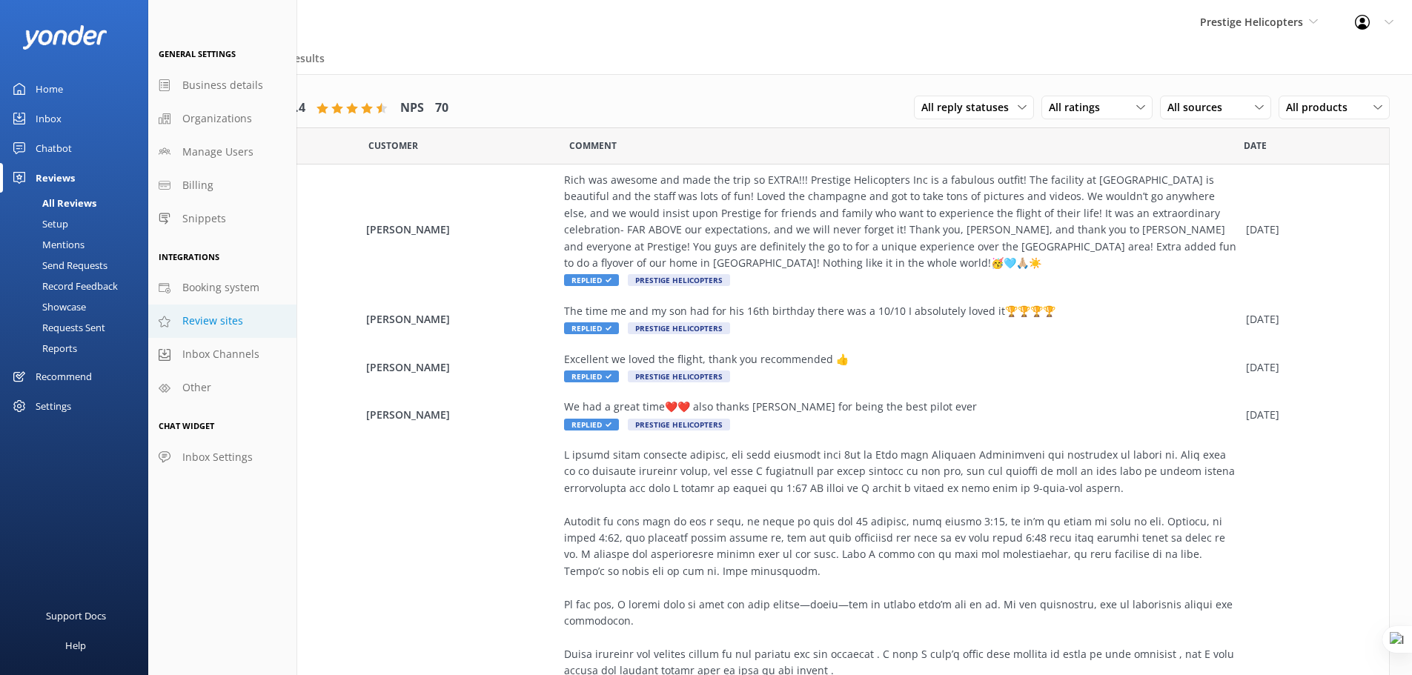
click at [180, 319] on link "Review sites" at bounding box center [222, 321] width 148 height 33
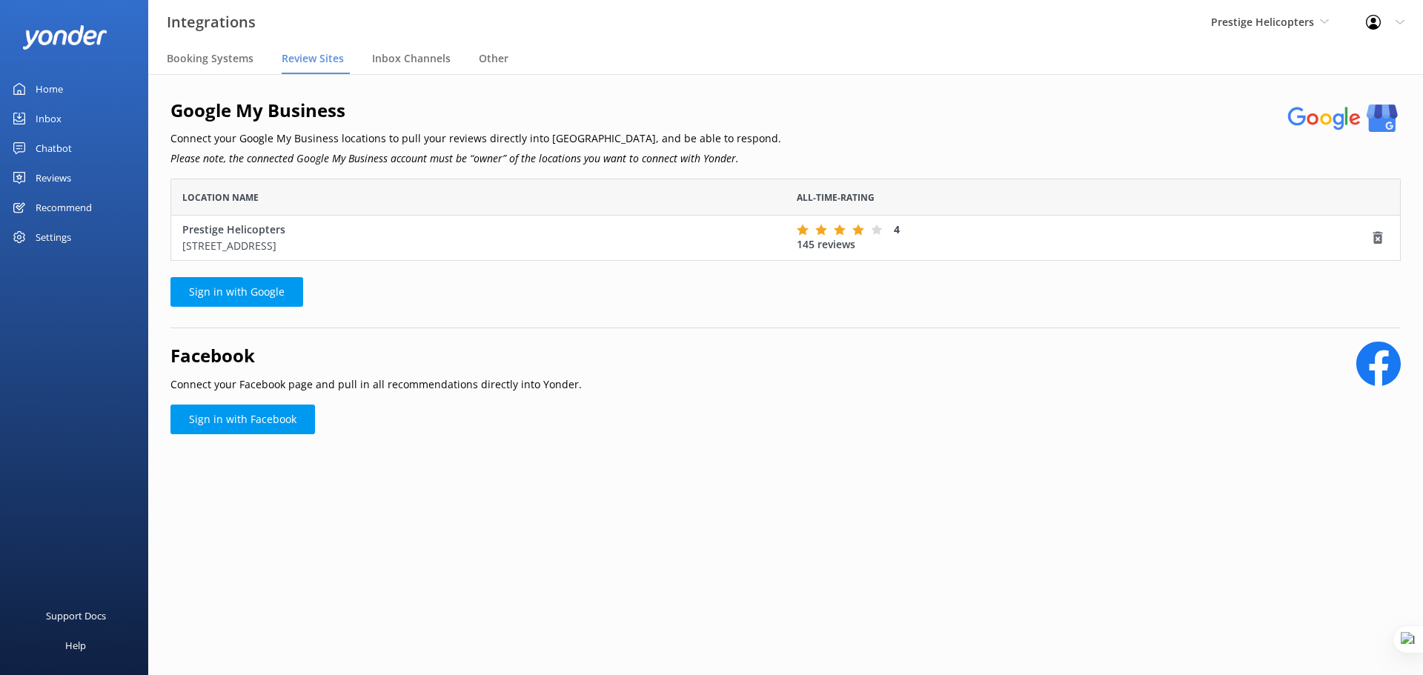
scroll to position [71, 1220]
